Goal: Information Seeking & Learning: Check status

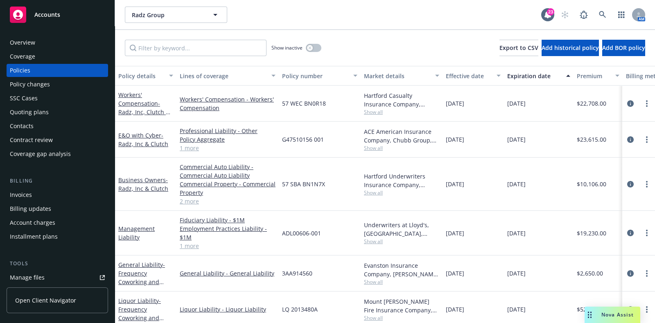
scroll to position [0, 10]
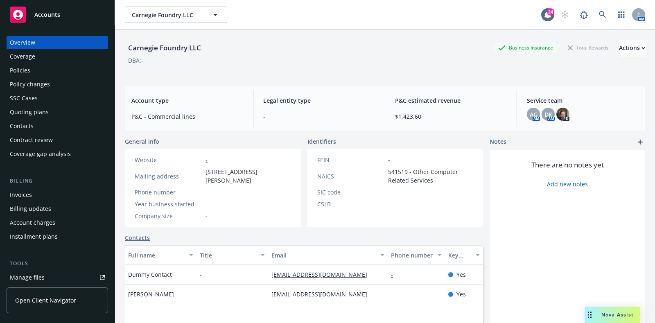
click at [49, 15] on span "Accounts" at bounding box center [47, 14] width 26 height 7
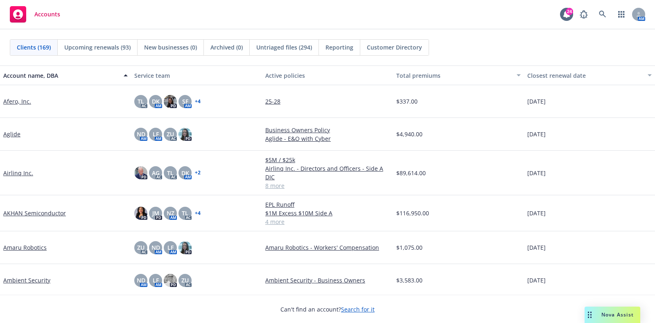
click at [212, 73] on div "Service team" at bounding box center [196, 75] width 125 height 9
click at [197, 99] on link "+ 4" at bounding box center [198, 101] width 6 height 5
click at [218, 87] on div "TL AC DK AM PD SF AM + 4" at bounding box center [196, 101] width 131 height 33
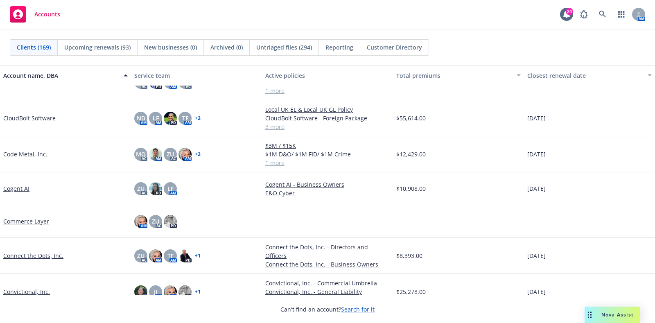
scroll to position [808, 0]
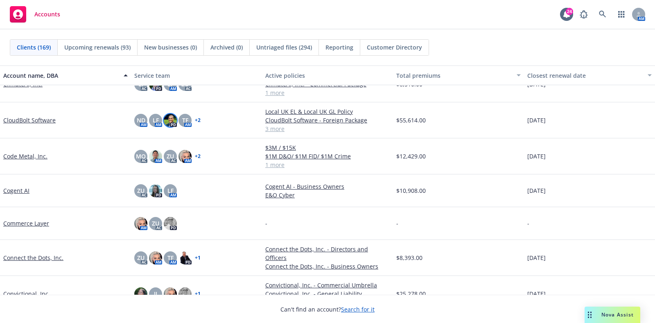
click at [169, 117] on img at bounding box center [170, 120] width 13 height 13
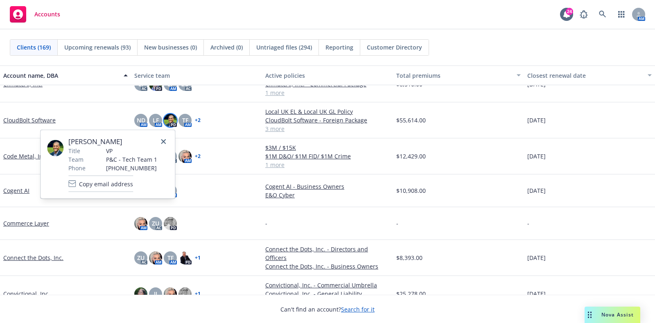
click at [54, 145] on img at bounding box center [55, 148] width 16 height 16
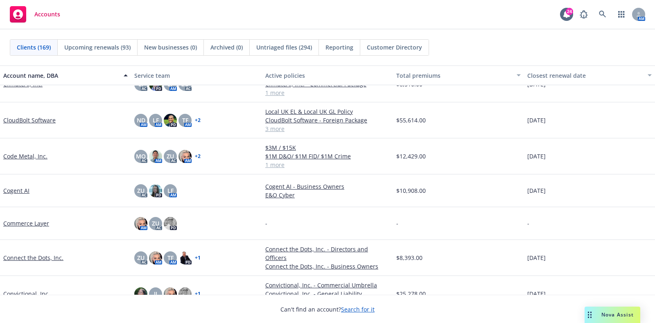
click at [140, 27] on div "Accounts 24 AM" at bounding box center [327, 14] width 655 height 29
click at [114, 45] on span "Upcoming renewals (93)" at bounding box center [97, 47] width 66 height 9
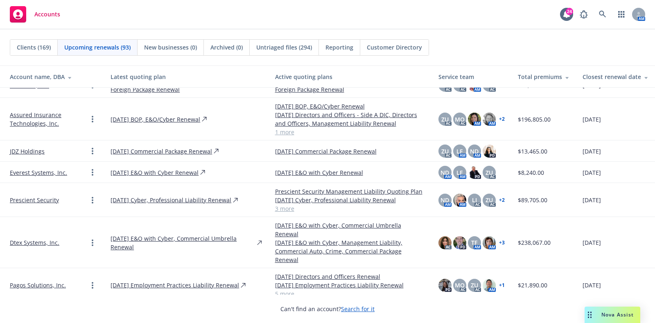
scroll to position [2370, 0]
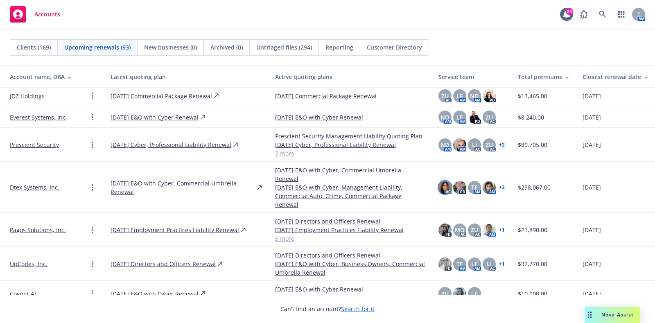
click at [439, 194] on img at bounding box center [445, 187] width 13 height 13
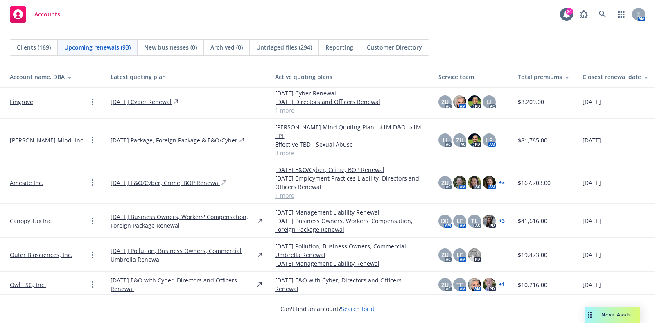
scroll to position [2696, 0]
